Goal: Information Seeking & Learning: Learn about a topic

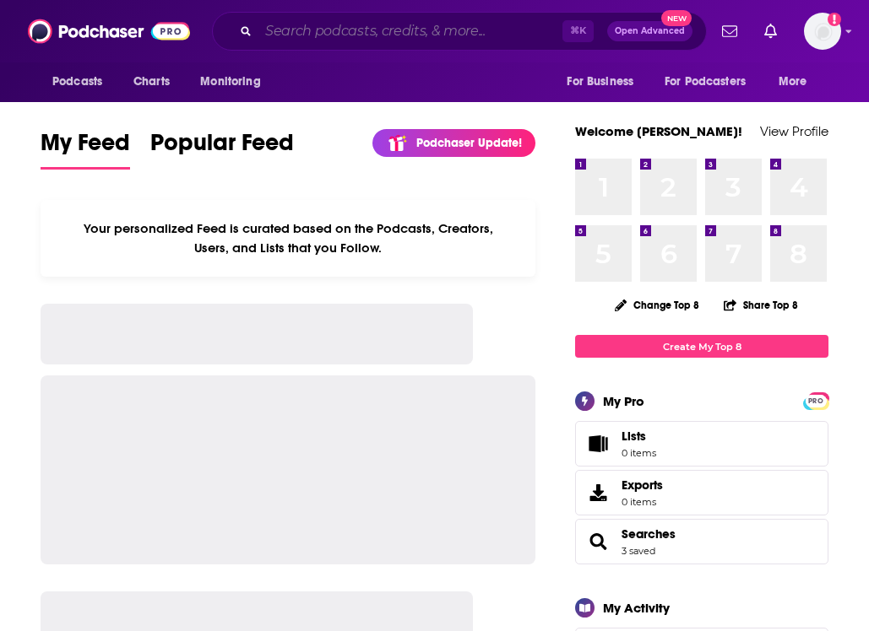
click at [298, 33] on input "Search podcasts, credits, & more..." at bounding box center [410, 31] width 304 height 27
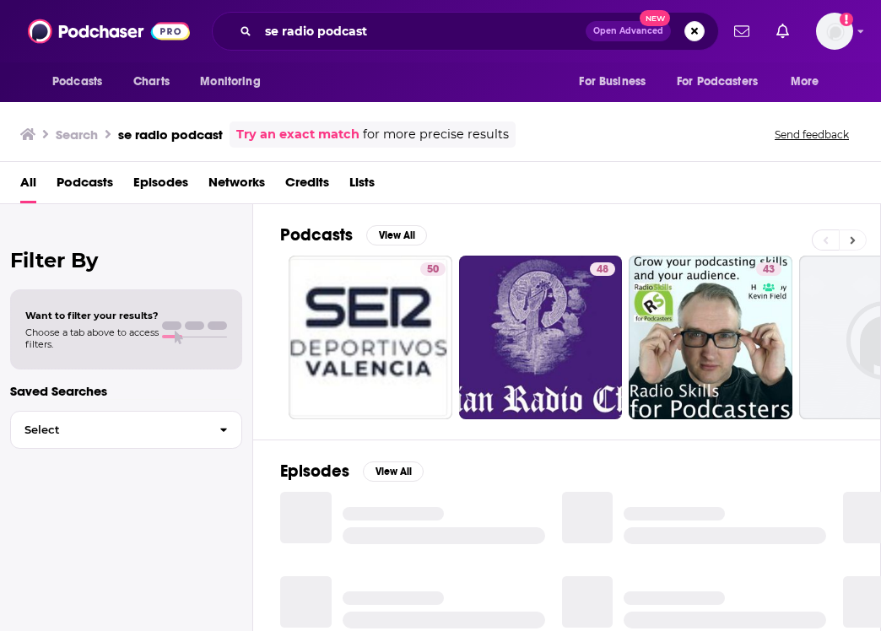
click at [851, 240] on icon at bounding box center [853, 241] width 6 height 12
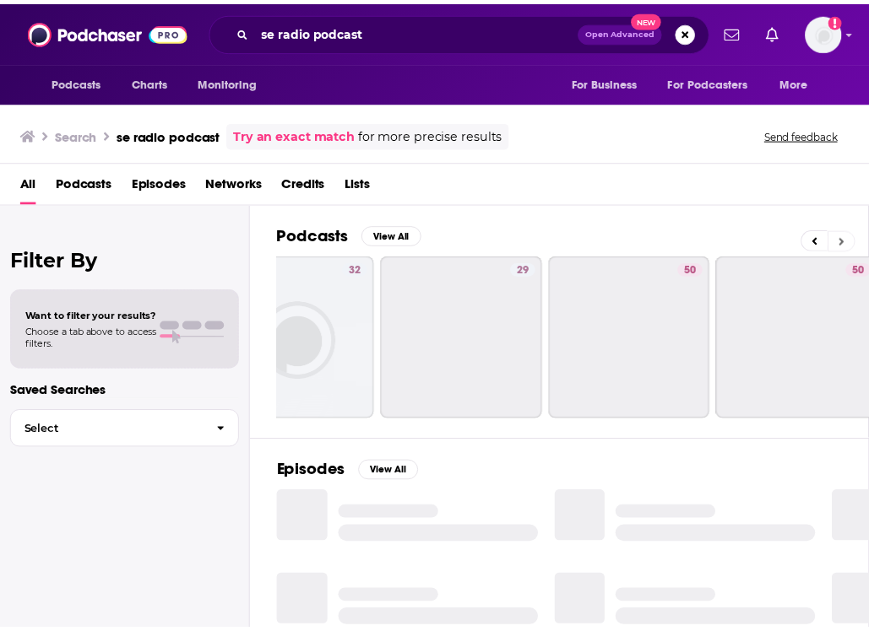
scroll to position [0, 600]
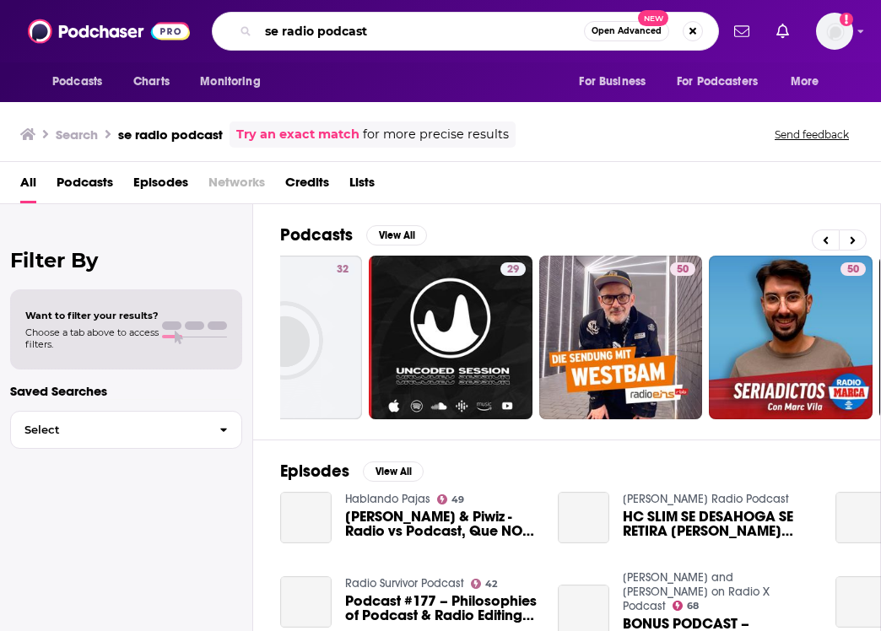
click at [279, 30] on input "se radio podcast" at bounding box center [421, 31] width 326 height 27
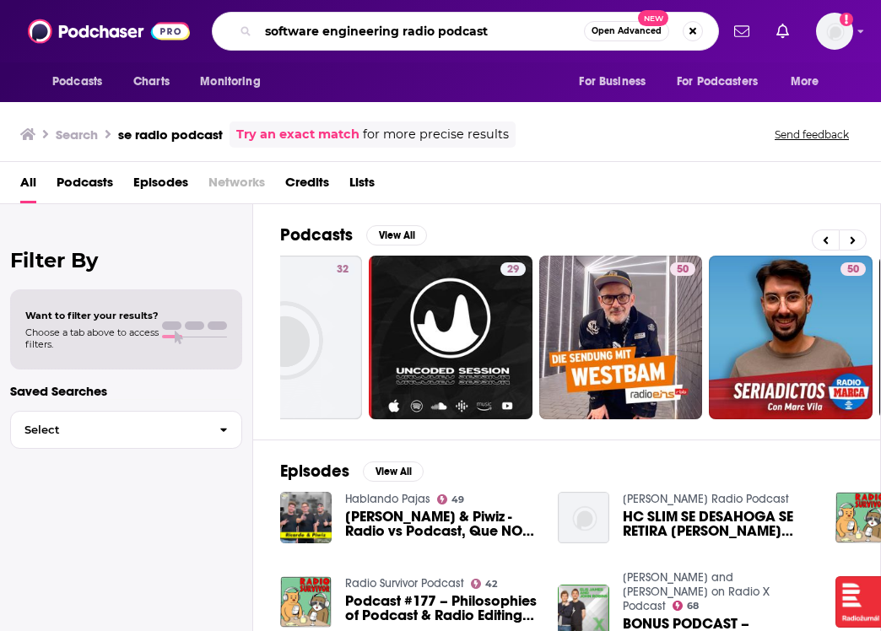
type input "software engineering radio podcast"
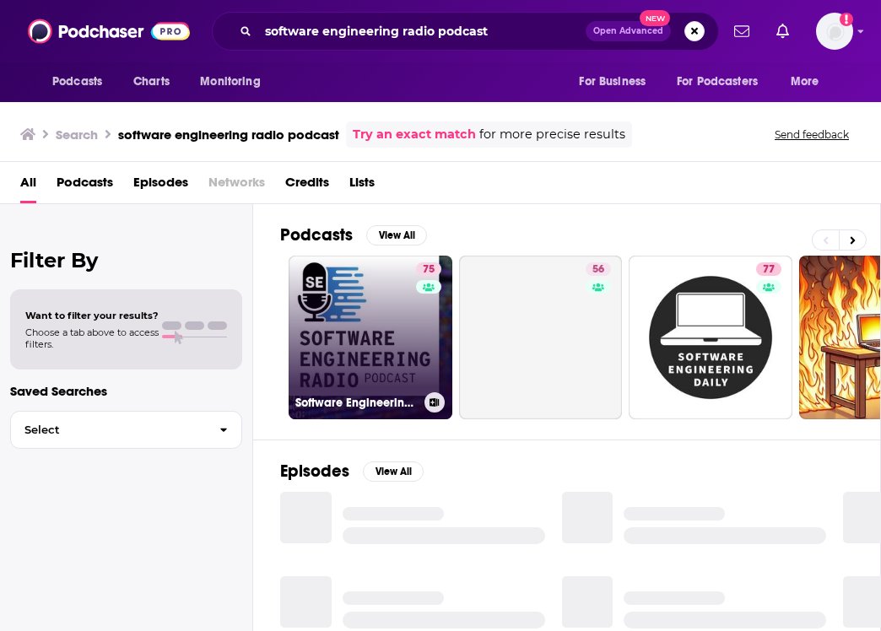
click at [394, 308] on link "75 Software Engineering Radio - the podcast for professional software developers" at bounding box center [371, 338] width 164 height 164
